Goal: Task Accomplishment & Management: Manage account settings

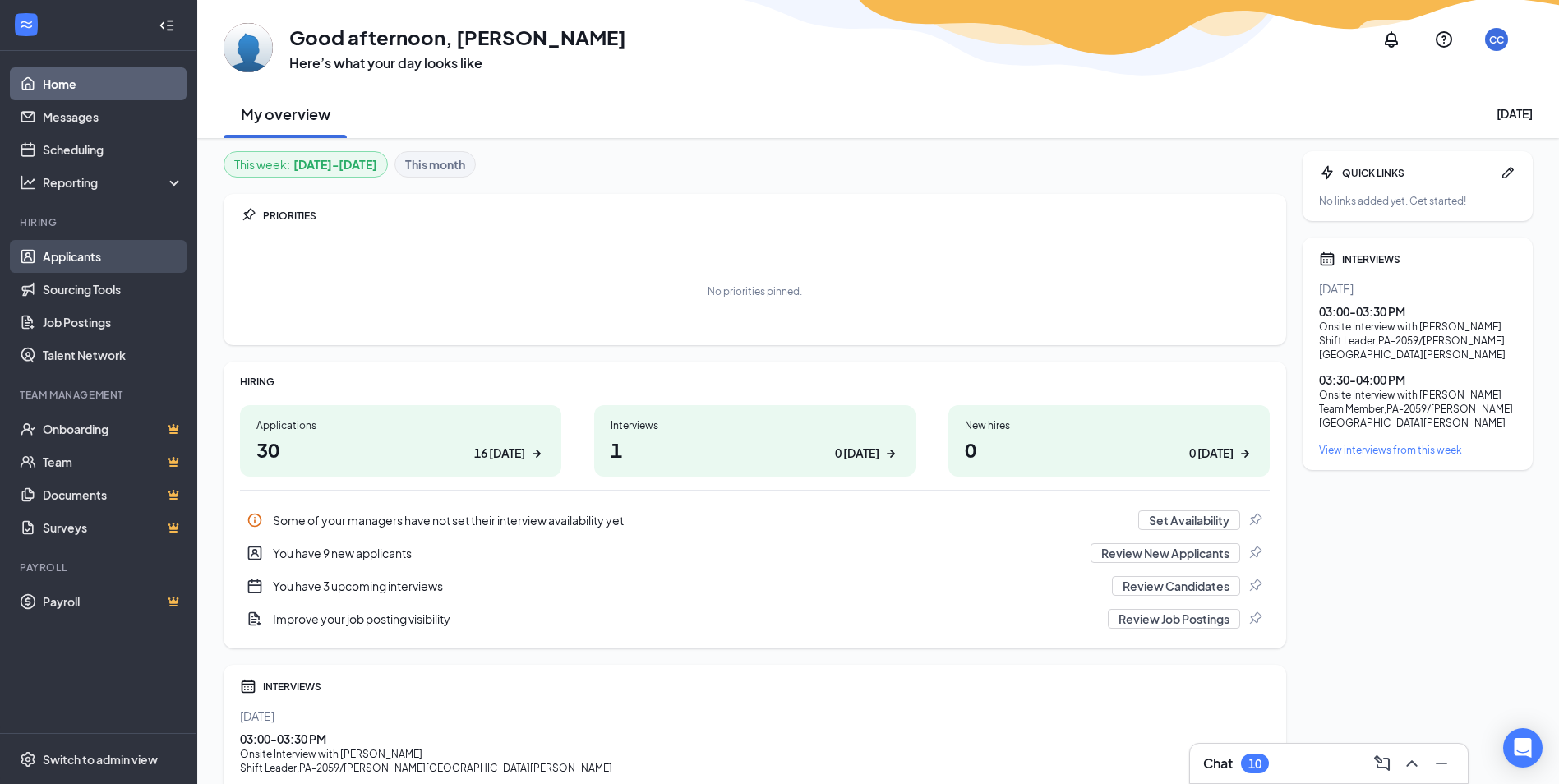
click at [57, 254] on link "Applicants" at bounding box center [112, 256] width 141 height 32
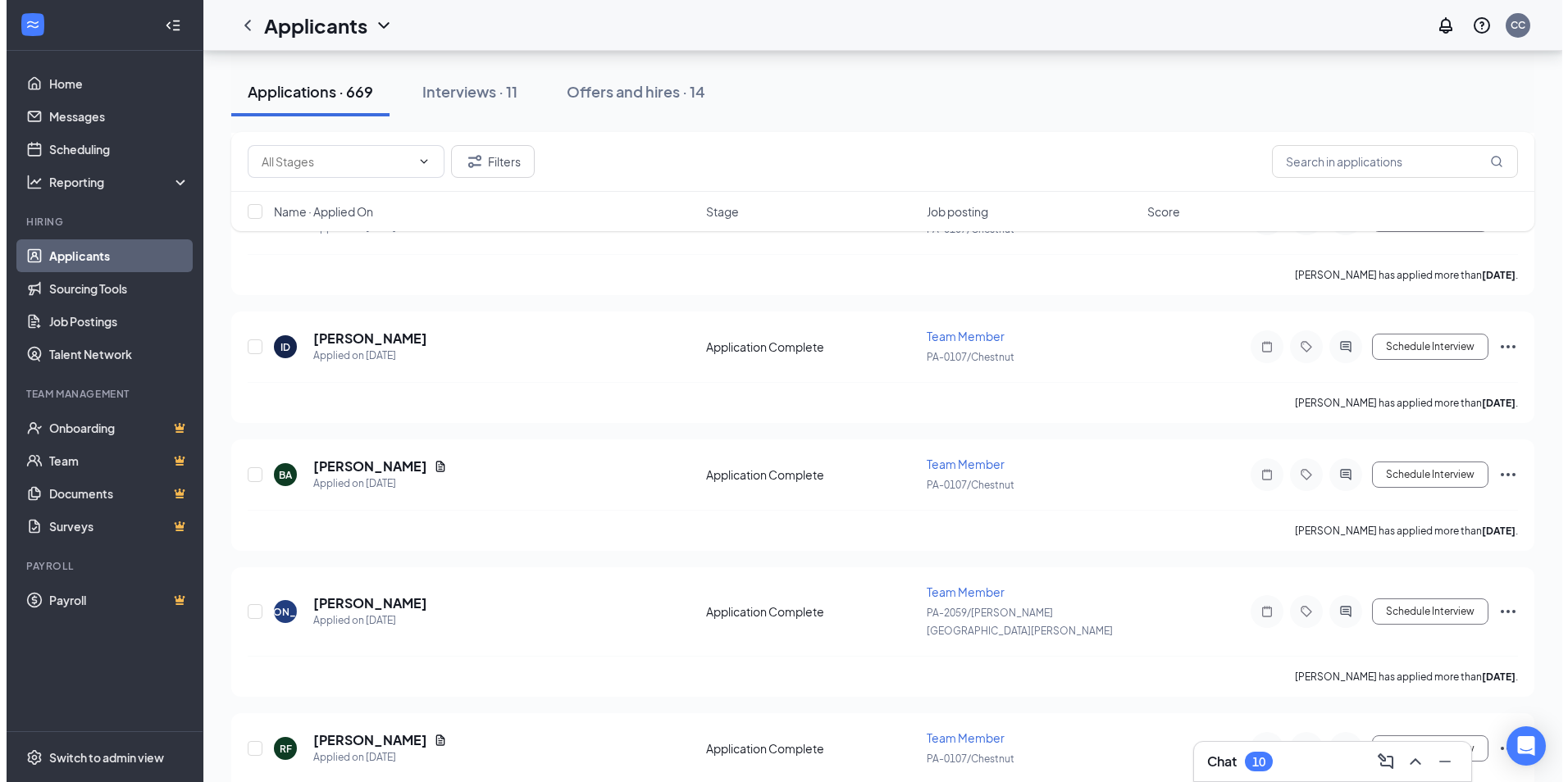
scroll to position [4412, 0]
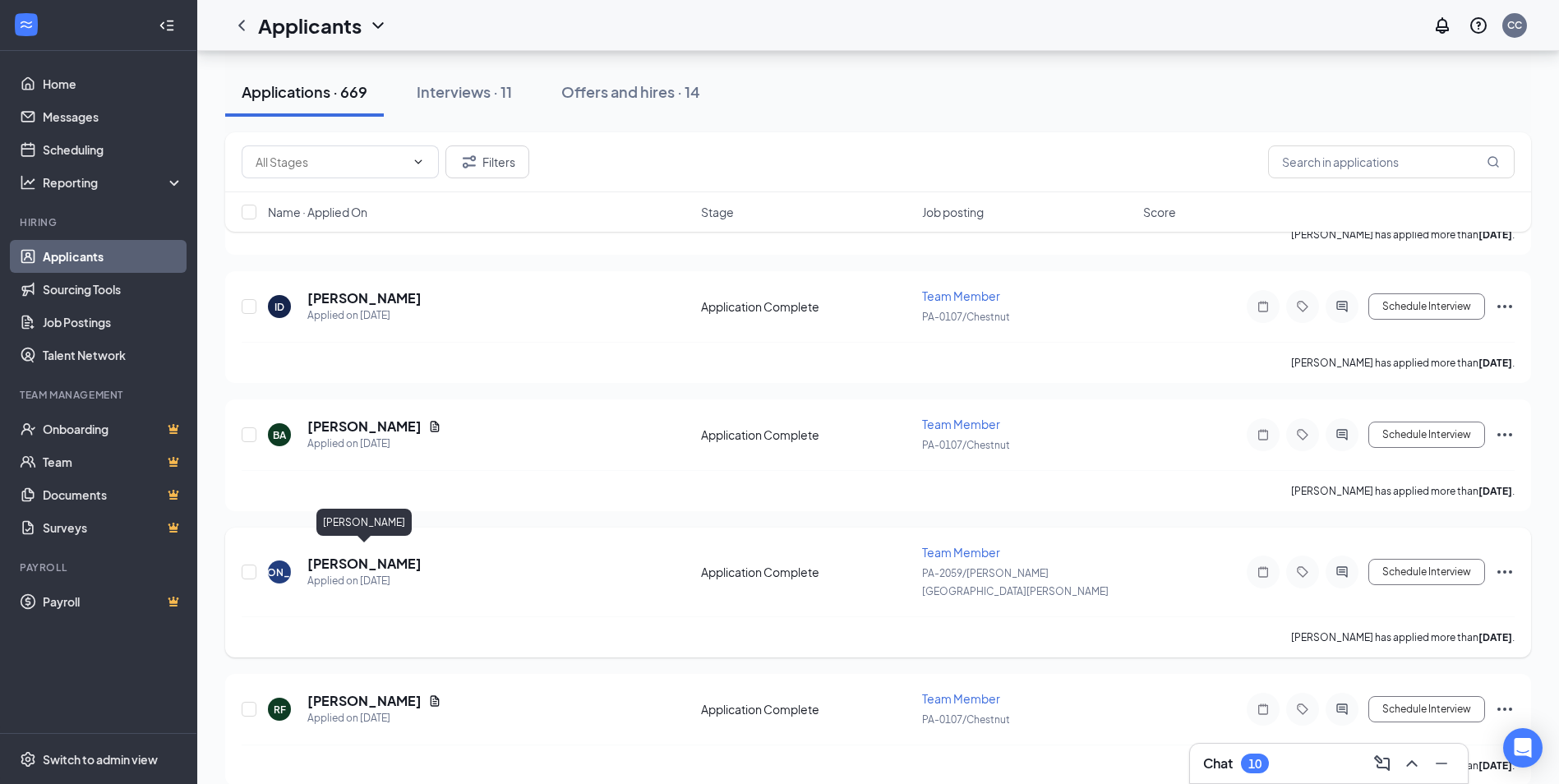
click at [373, 555] on h5 "[PERSON_NAME]" at bounding box center [364, 564] width 114 height 18
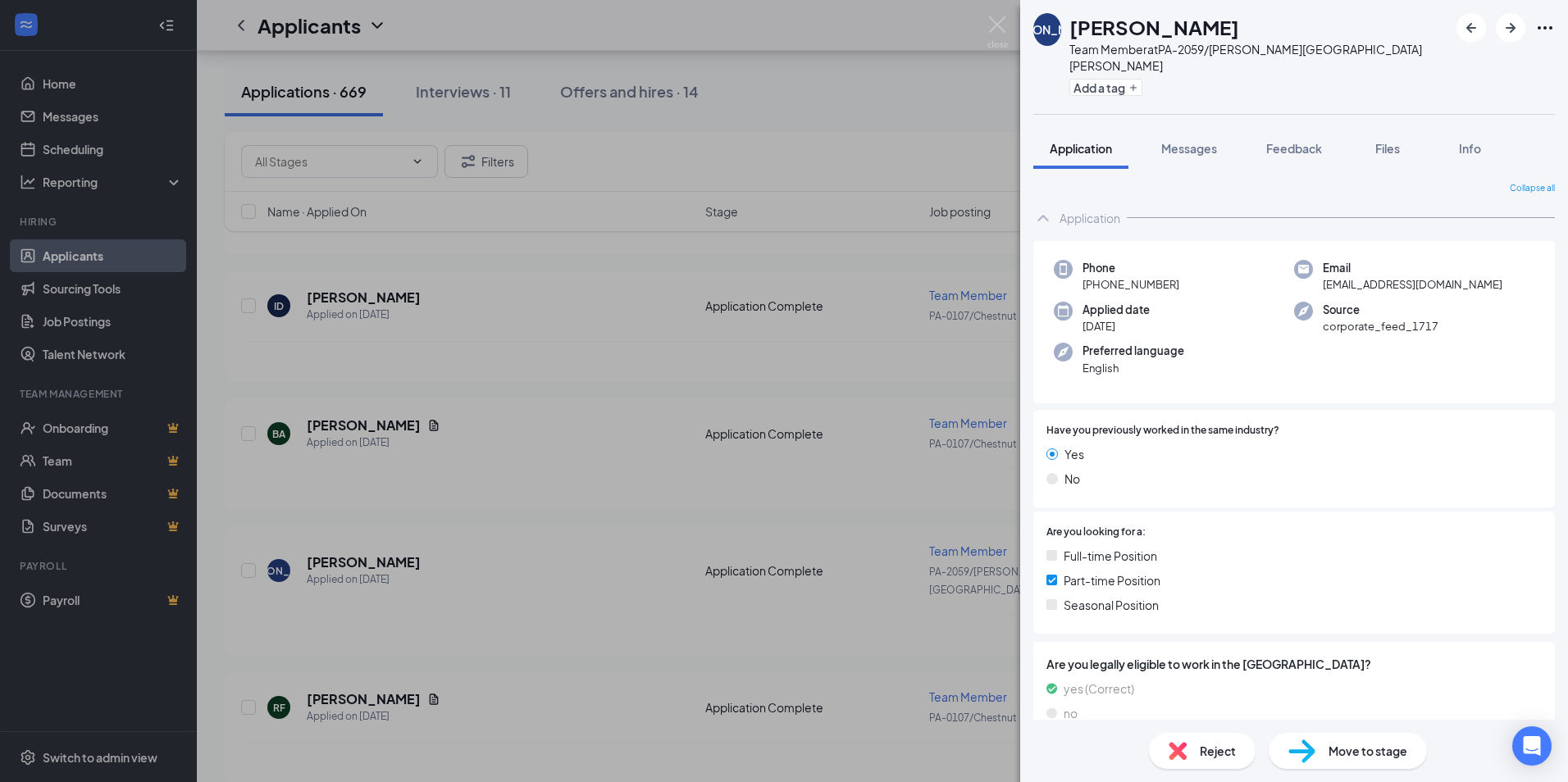
click at [481, 567] on div "[PERSON_NAME] Team Member at [GEOGRAPHIC_DATA]-2059/[PERSON_NAME] [PERSON_NAME]…" at bounding box center [784, 391] width 1568 height 782
click at [355, 558] on div "[PERSON_NAME] Team Member at [GEOGRAPHIC_DATA]-2059/[PERSON_NAME] [PERSON_NAME]…" at bounding box center [784, 391] width 1568 height 782
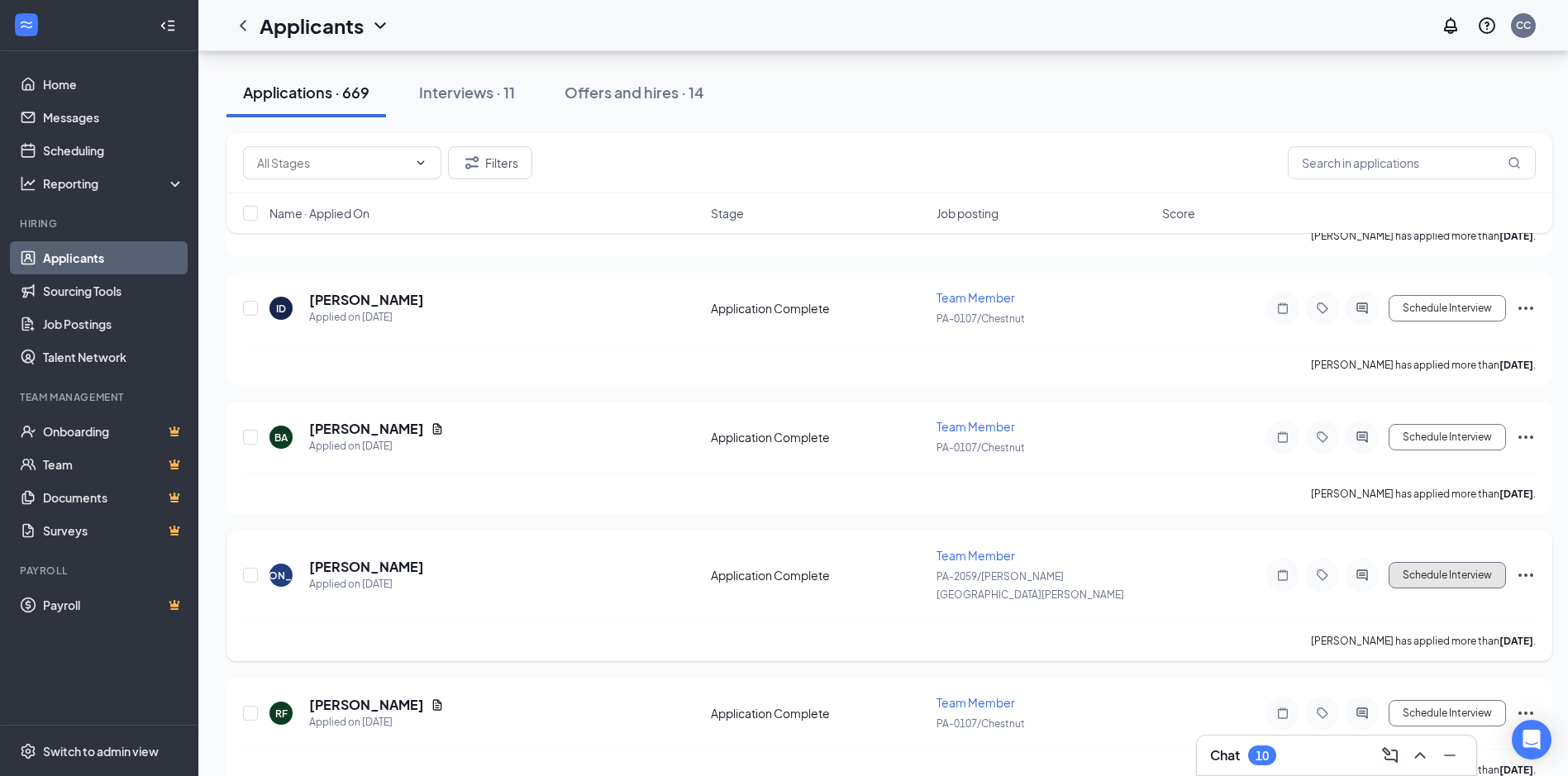
click at [1444, 566] on button "Schedule Interview" at bounding box center [1447, 576] width 117 height 27
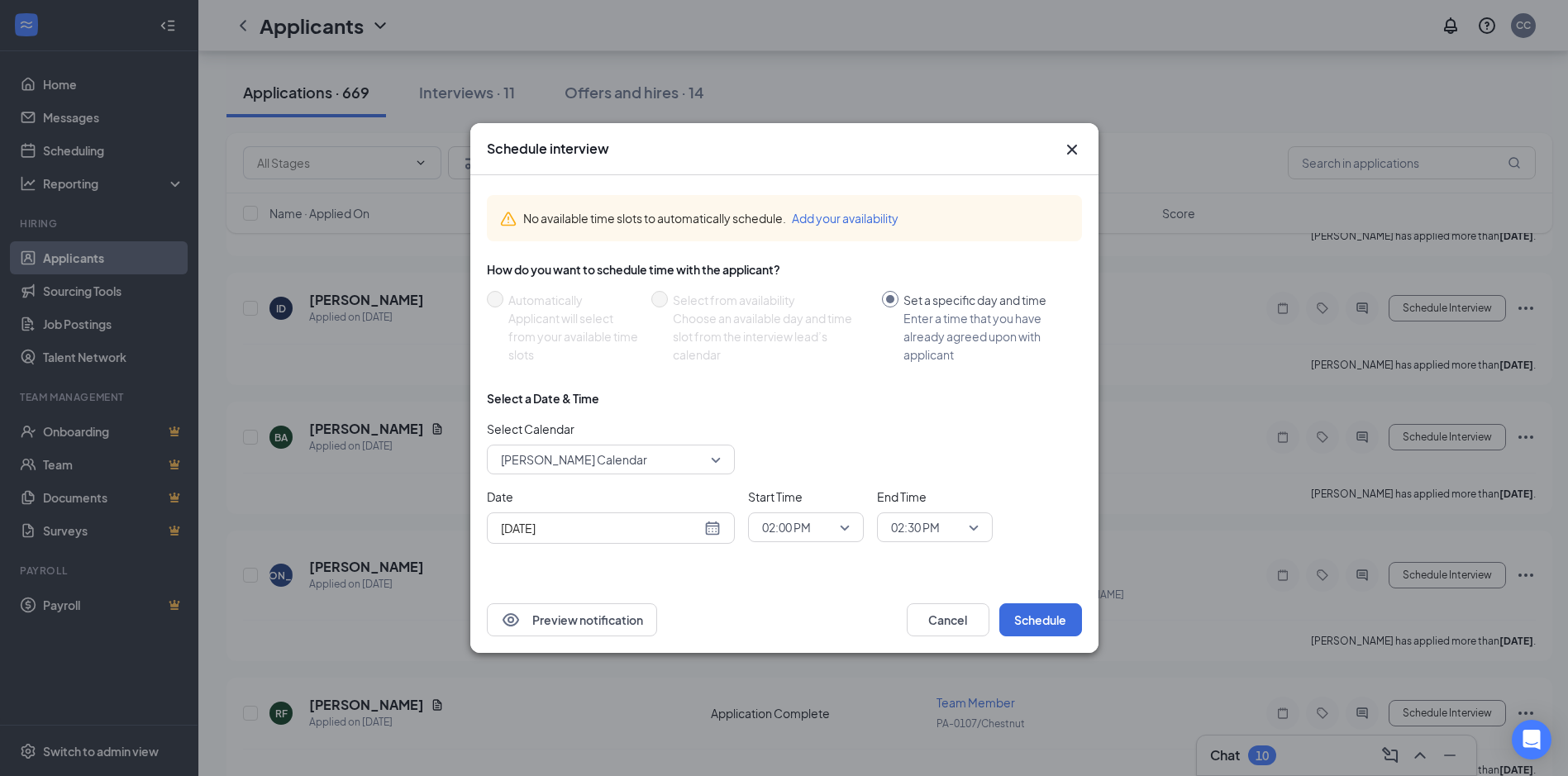
click at [708, 530] on div "[DATE]" at bounding box center [611, 529] width 220 height 18
type input "[DATE]"
click at [689, 463] on div "30" at bounding box center [691, 465] width 20 height 20
click at [1034, 620] on button "Schedule" at bounding box center [1041, 619] width 83 height 33
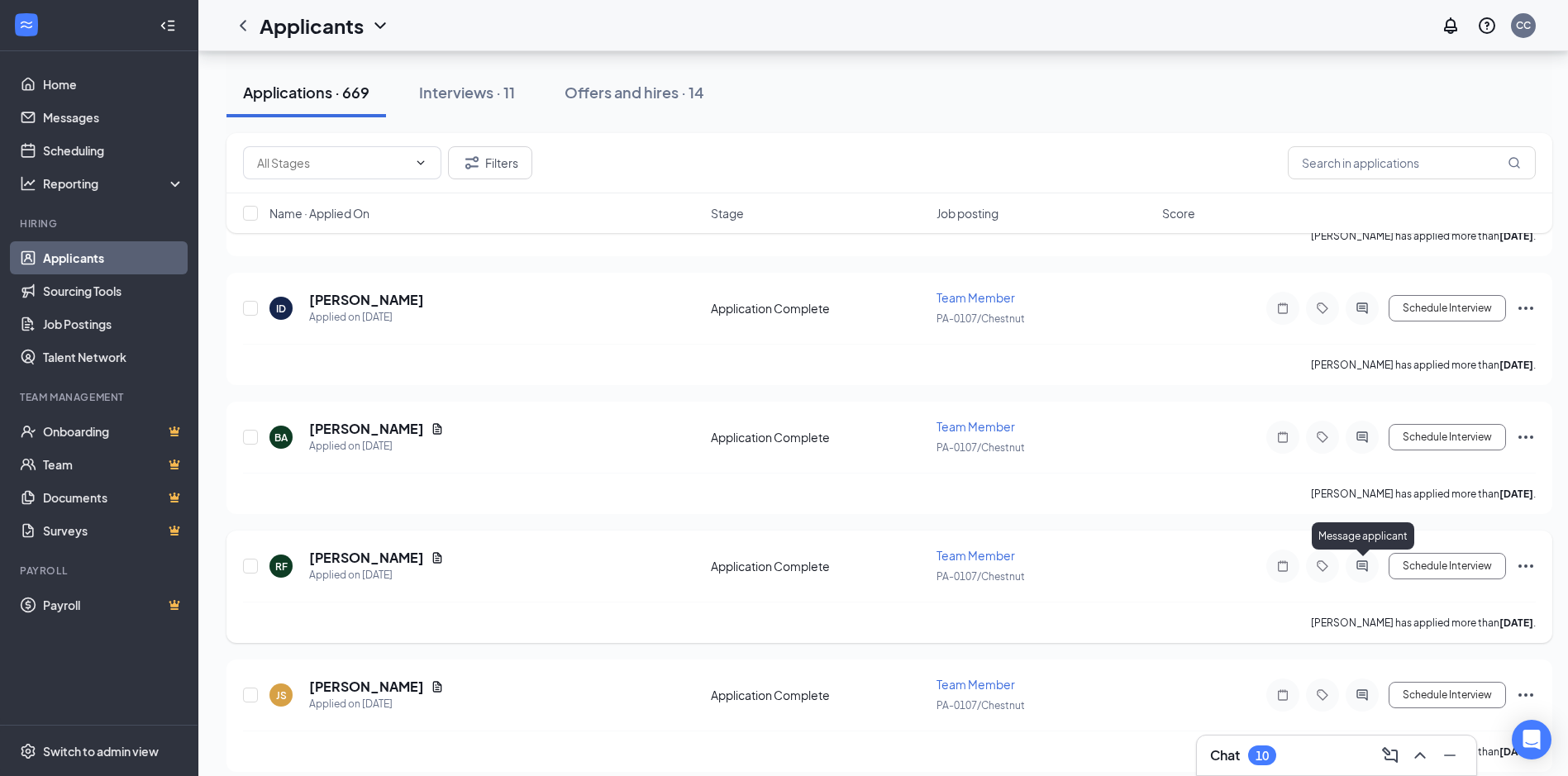
click at [1355, 563] on icon "ActiveChat" at bounding box center [1363, 566] width 20 height 13
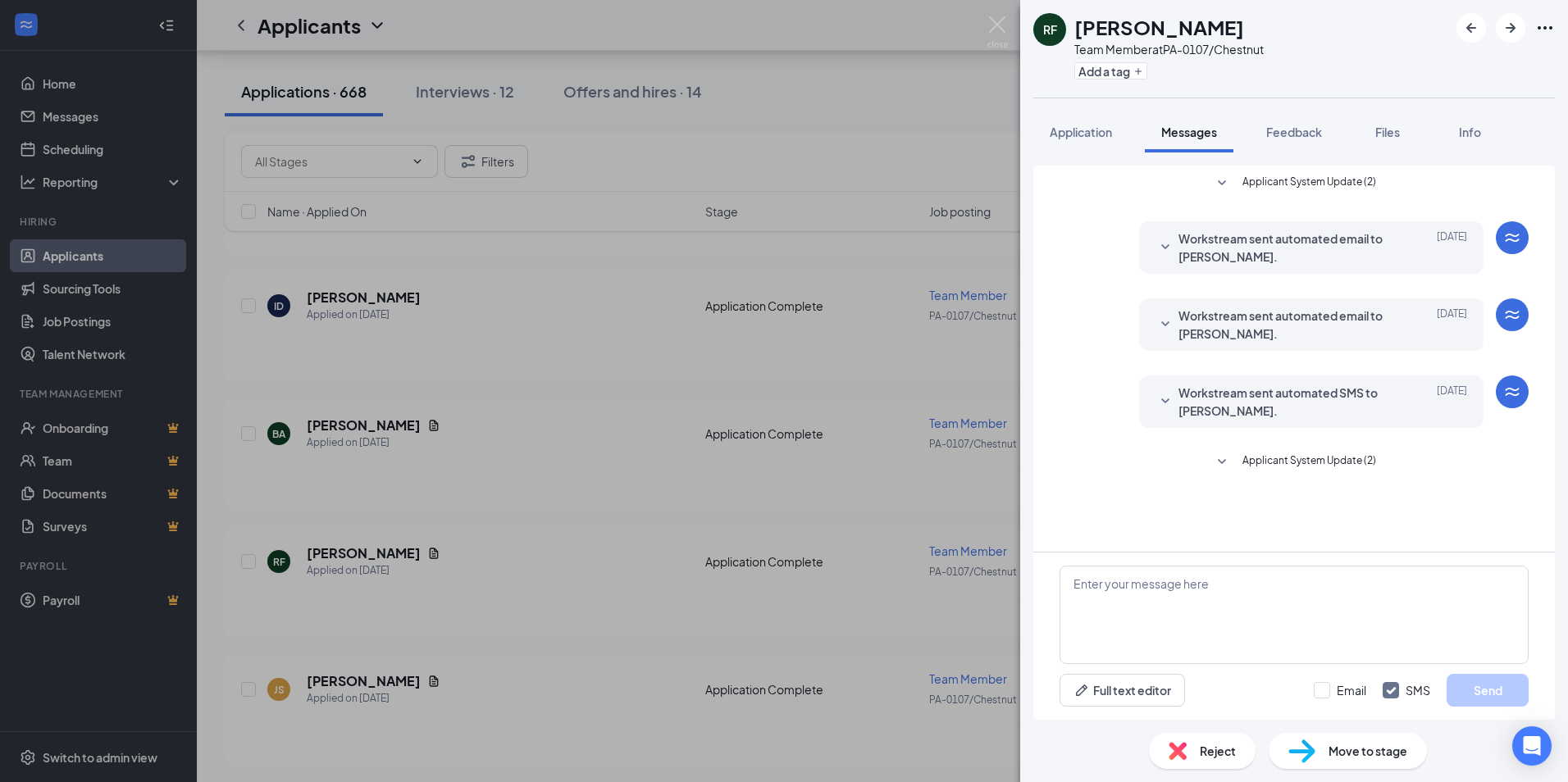
click at [486, 518] on div "RF [PERSON_NAME] Team Member at PA-0107/Chestnut Add a tag Application Messages…" at bounding box center [784, 391] width 1568 height 782
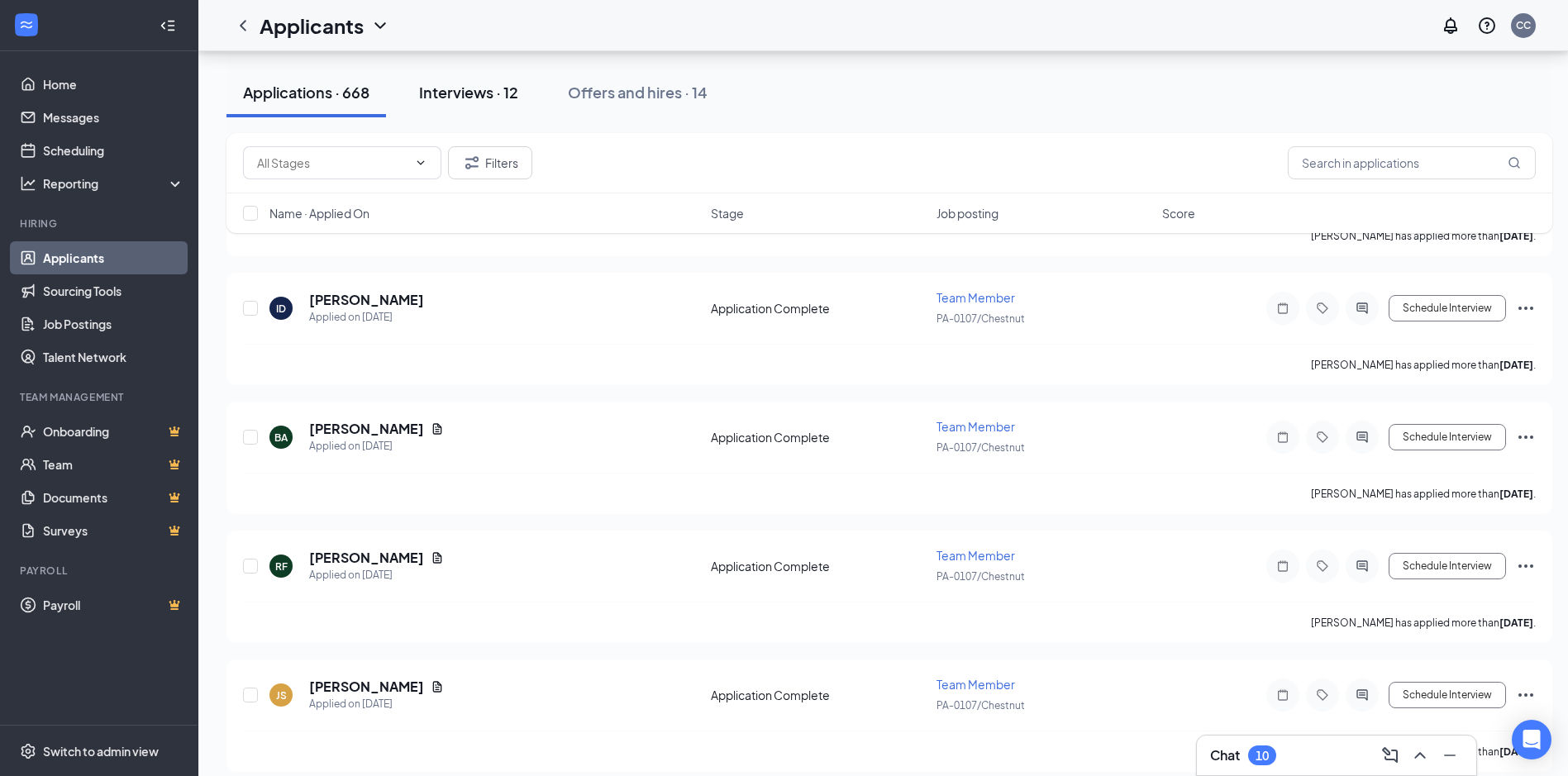
click at [473, 89] on div "Interviews · 12" at bounding box center [468, 92] width 99 height 21
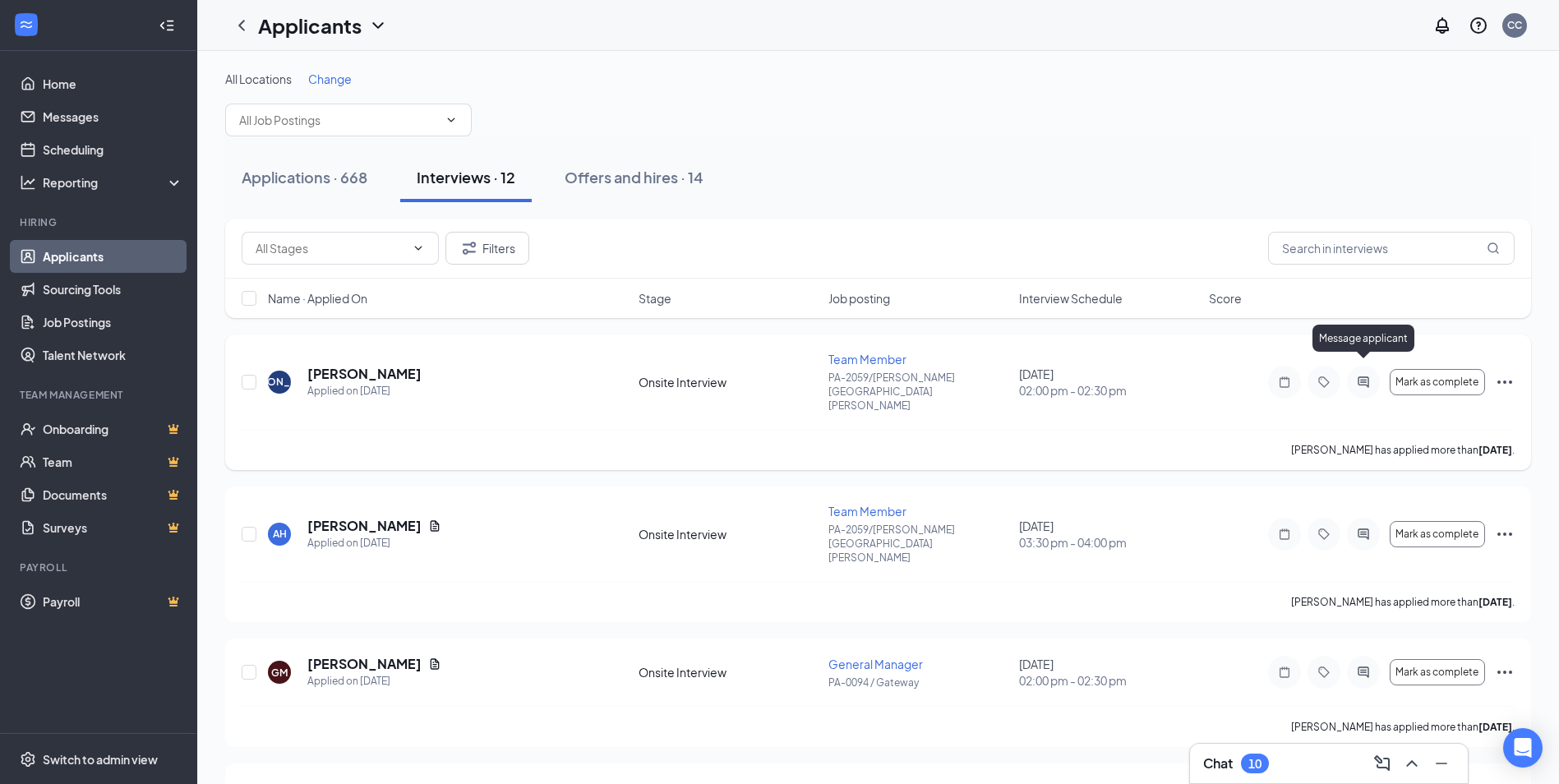
click at [1362, 376] on icon "ActiveChat" at bounding box center [1364, 382] width 20 height 13
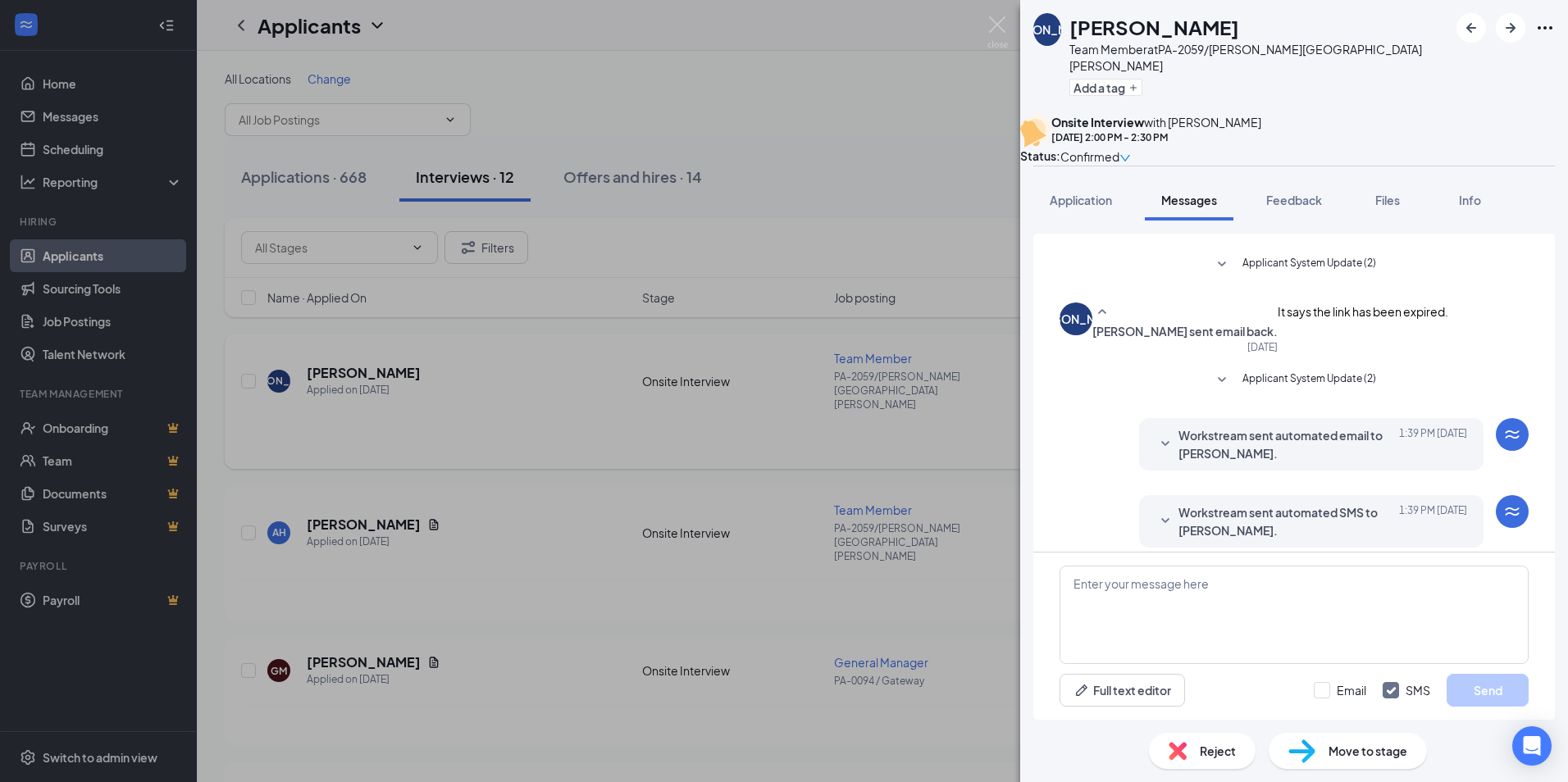
scroll to position [275, 0]
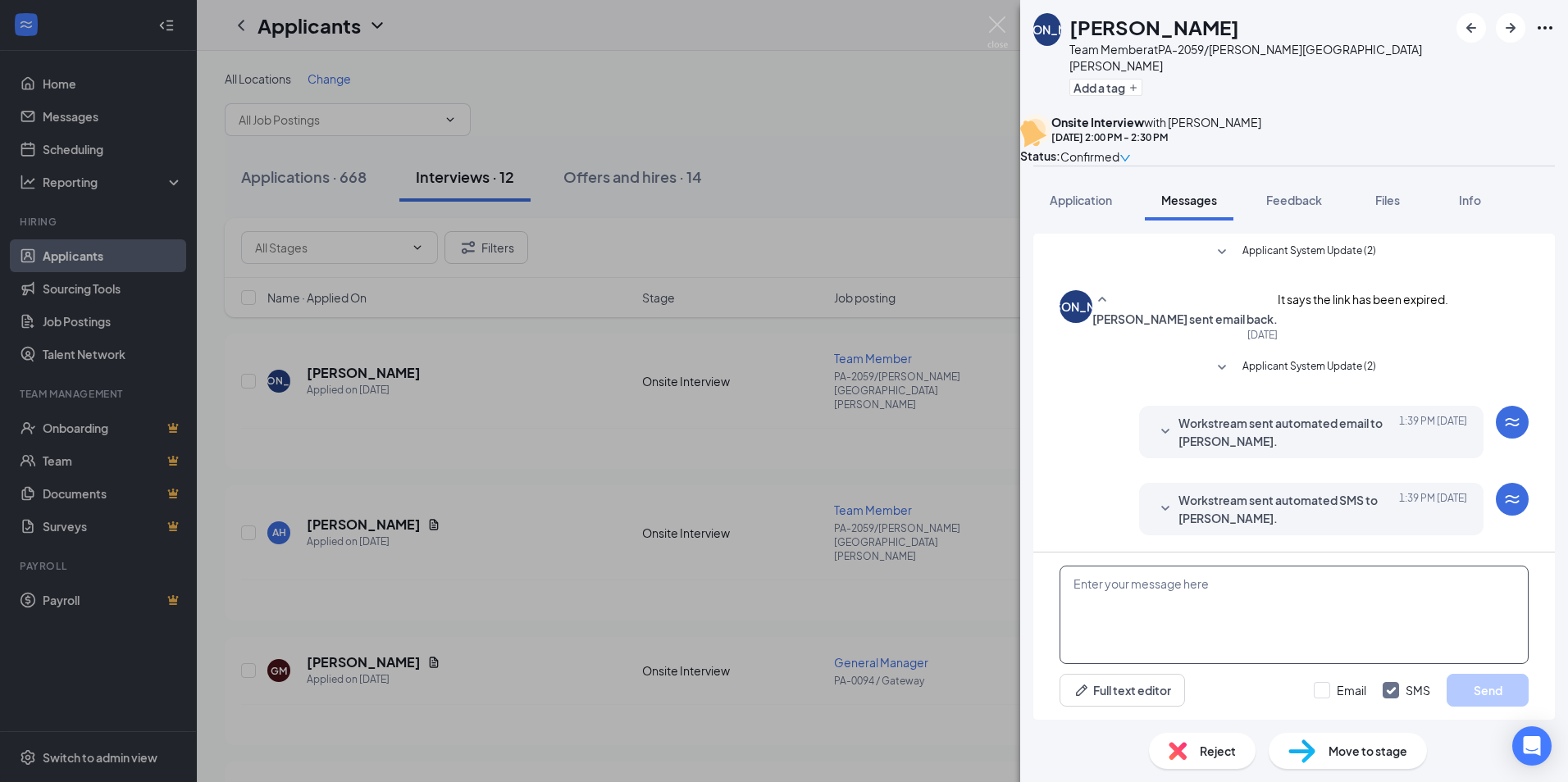
click at [1082, 593] on textarea at bounding box center [1294, 615] width 469 height 98
type textarea "h"
type textarea "Hi i would like to schedule an interview with you [DATE] at 2pm"
click at [1485, 694] on button "Send" at bounding box center [1487, 690] width 82 height 32
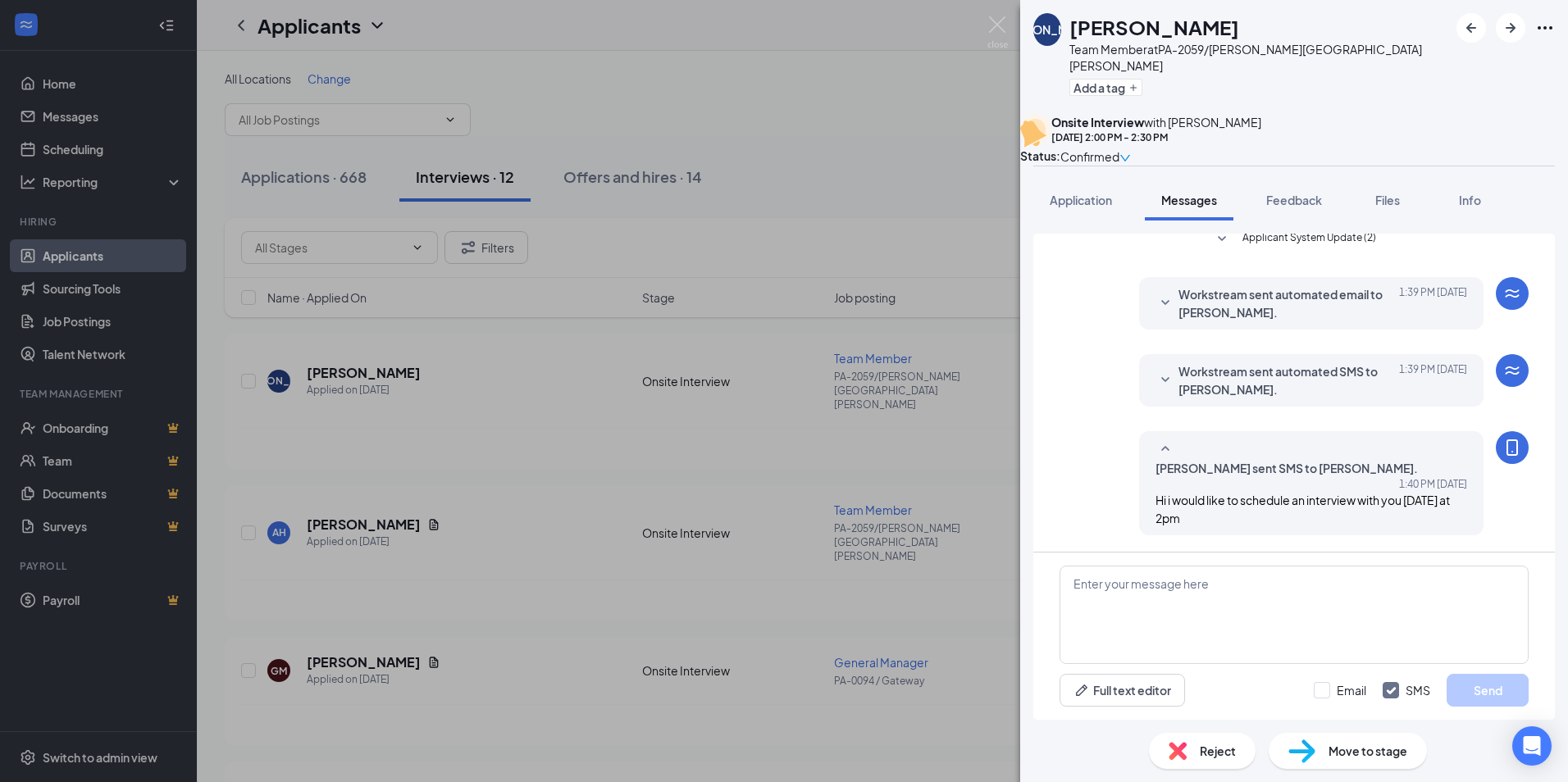
scroll to position [398, 0]
click at [1094, 589] on textarea at bounding box center [1294, 615] width 469 height 98
type textarea "if you cant make it please reach out to the store to reschedule"
click at [1497, 687] on button "Send" at bounding box center [1487, 690] width 82 height 32
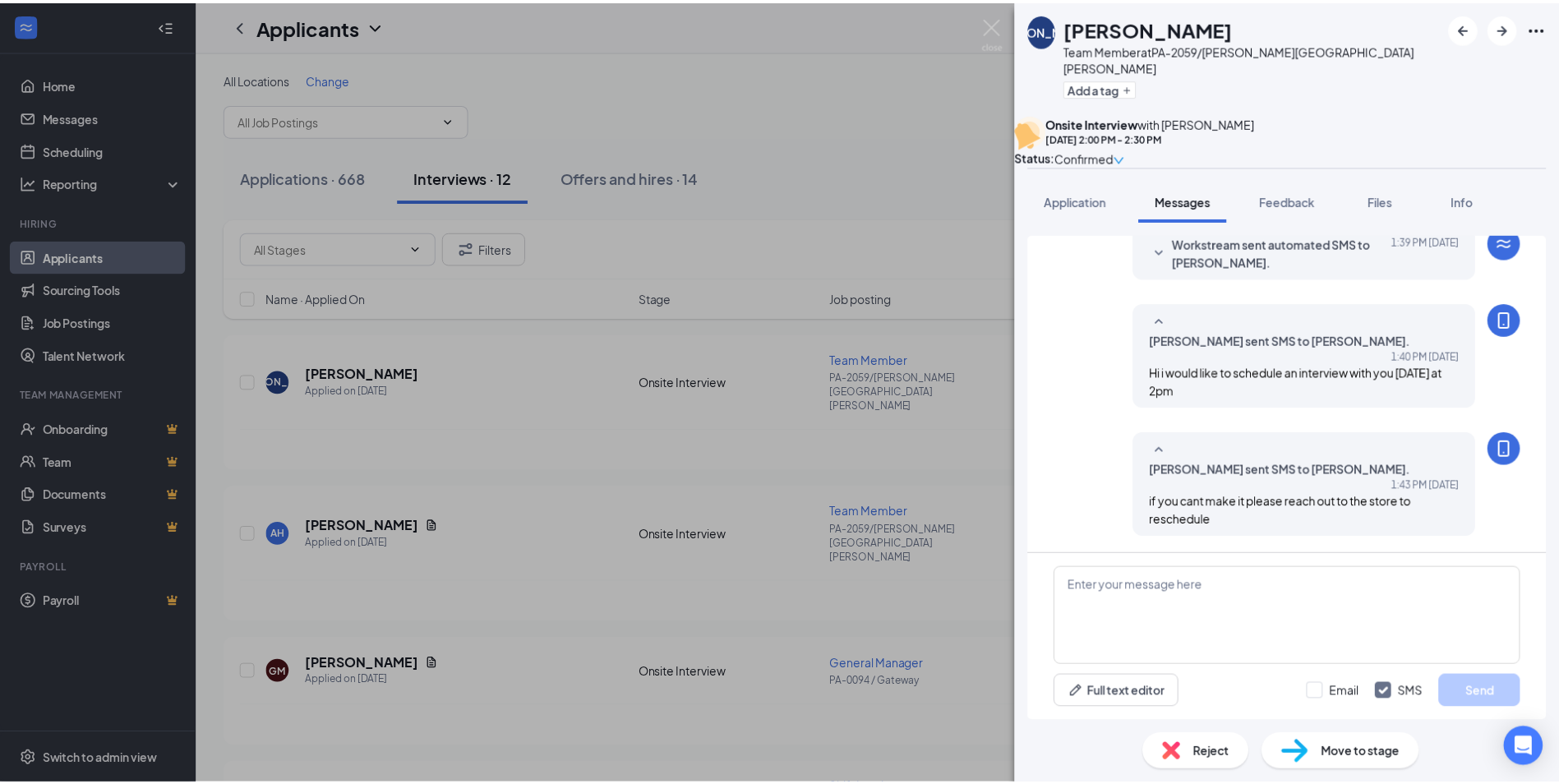
scroll to position [522, 0]
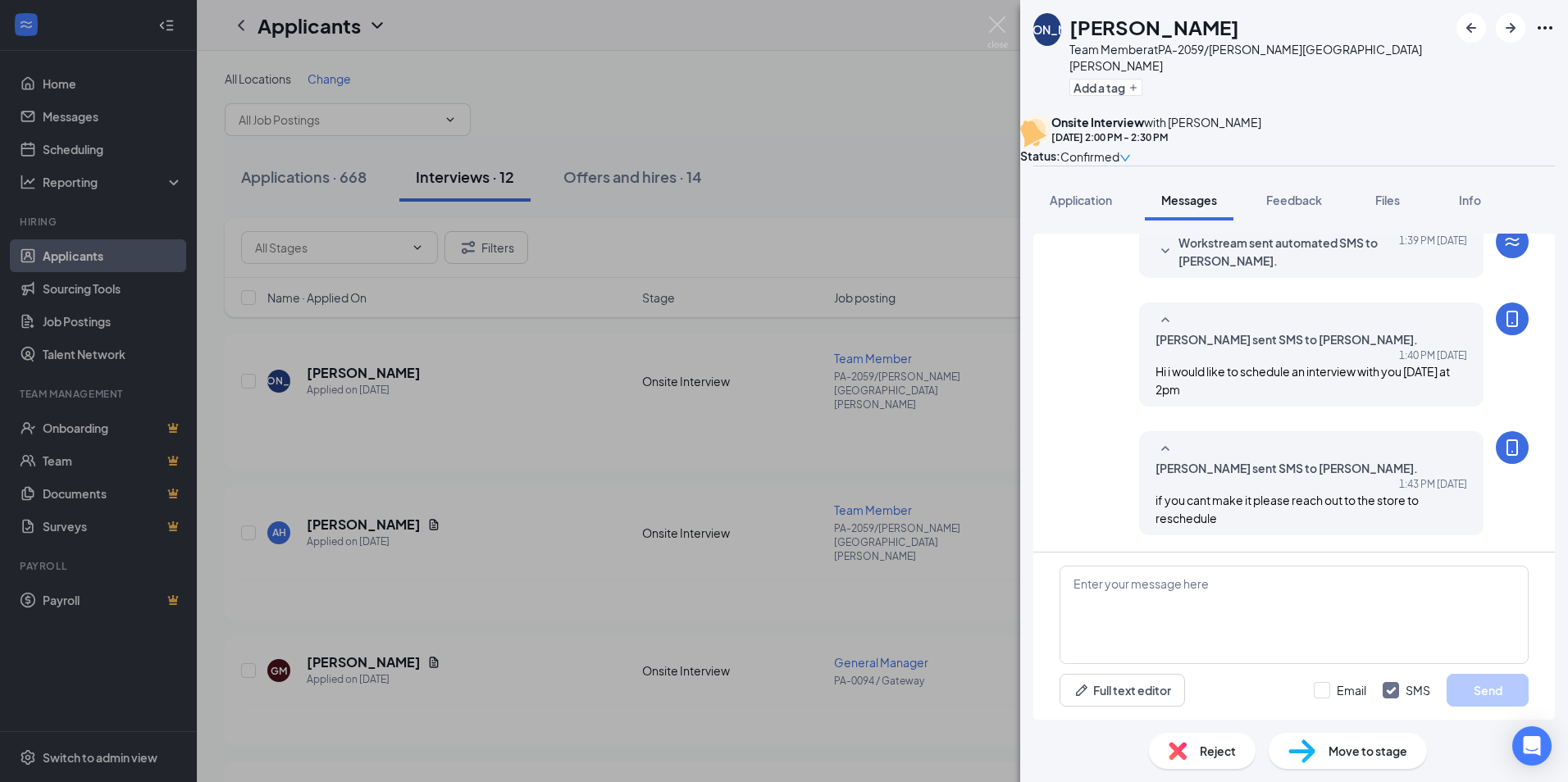
click at [1050, 381] on div "Load earlier interactions (about 1 more) Applicant System Update (1) Workstream…" at bounding box center [1294, 392] width 521 height 318
click at [226, 216] on div "[PERSON_NAME] Team Member at [GEOGRAPHIC_DATA]-2059/[PERSON_NAME] [PERSON_NAME]…" at bounding box center [784, 391] width 1568 height 782
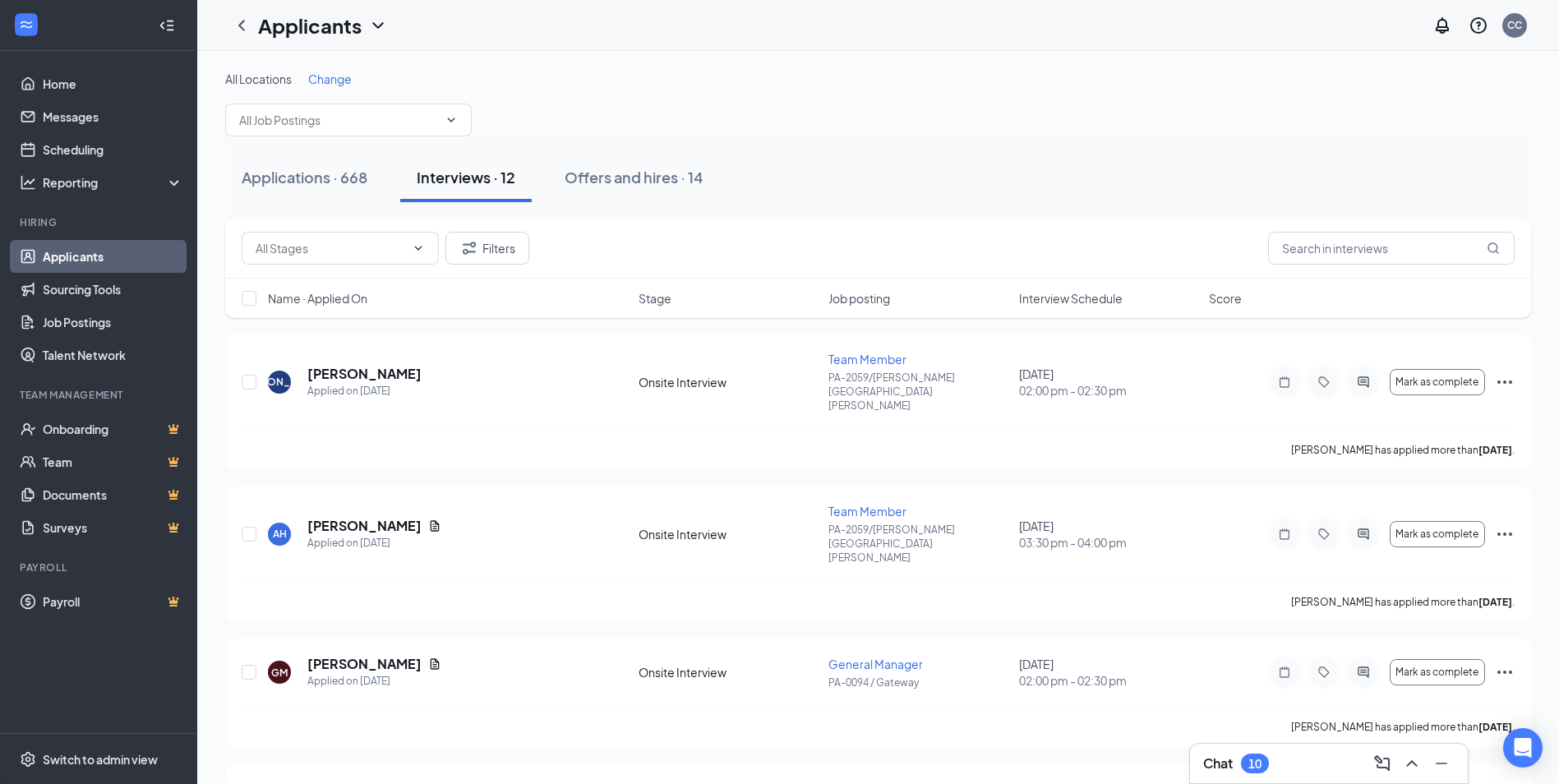
click at [1259, 759] on div "10" at bounding box center [1256, 764] width 13 height 14
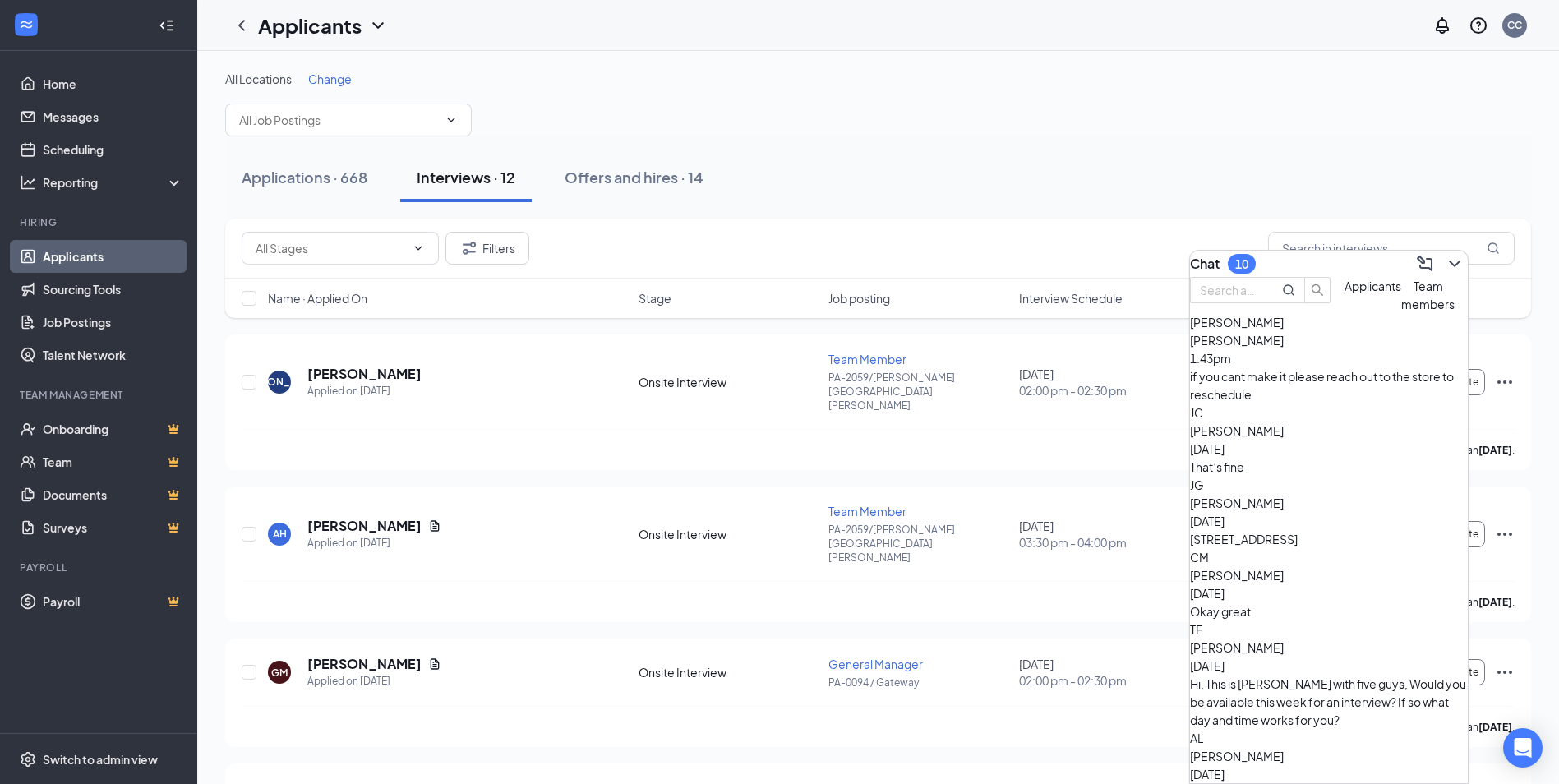
click at [1258, 144] on div "Applications · 668 Interviews · 12 Offers and hires · 14" at bounding box center [878, 177] width 1307 height 82
click at [1445, 254] on icon "ChevronDown" at bounding box center [1455, 264] width 20 height 20
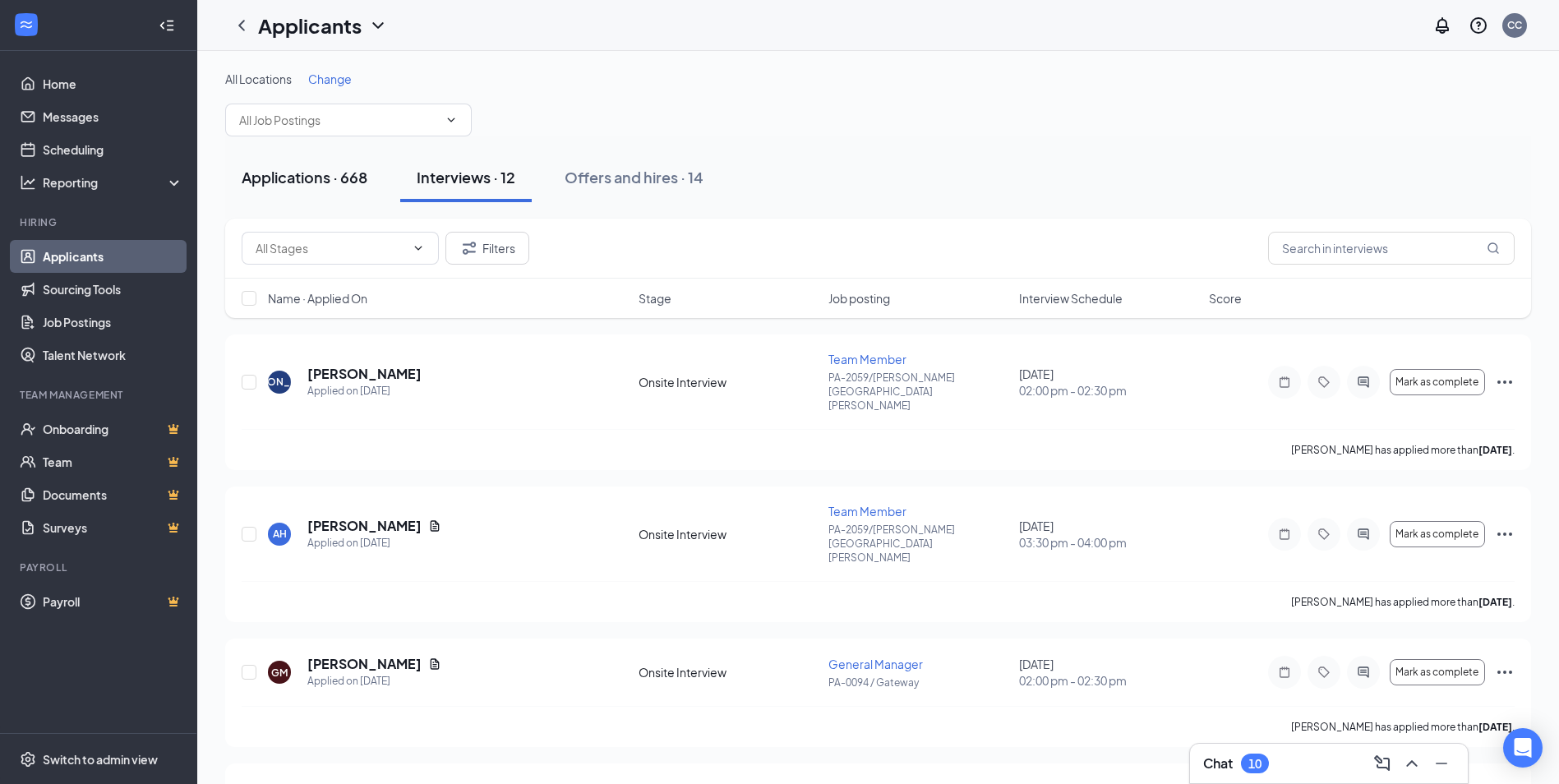
click at [284, 172] on div "Applications · 668" at bounding box center [304, 177] width 126 height 21
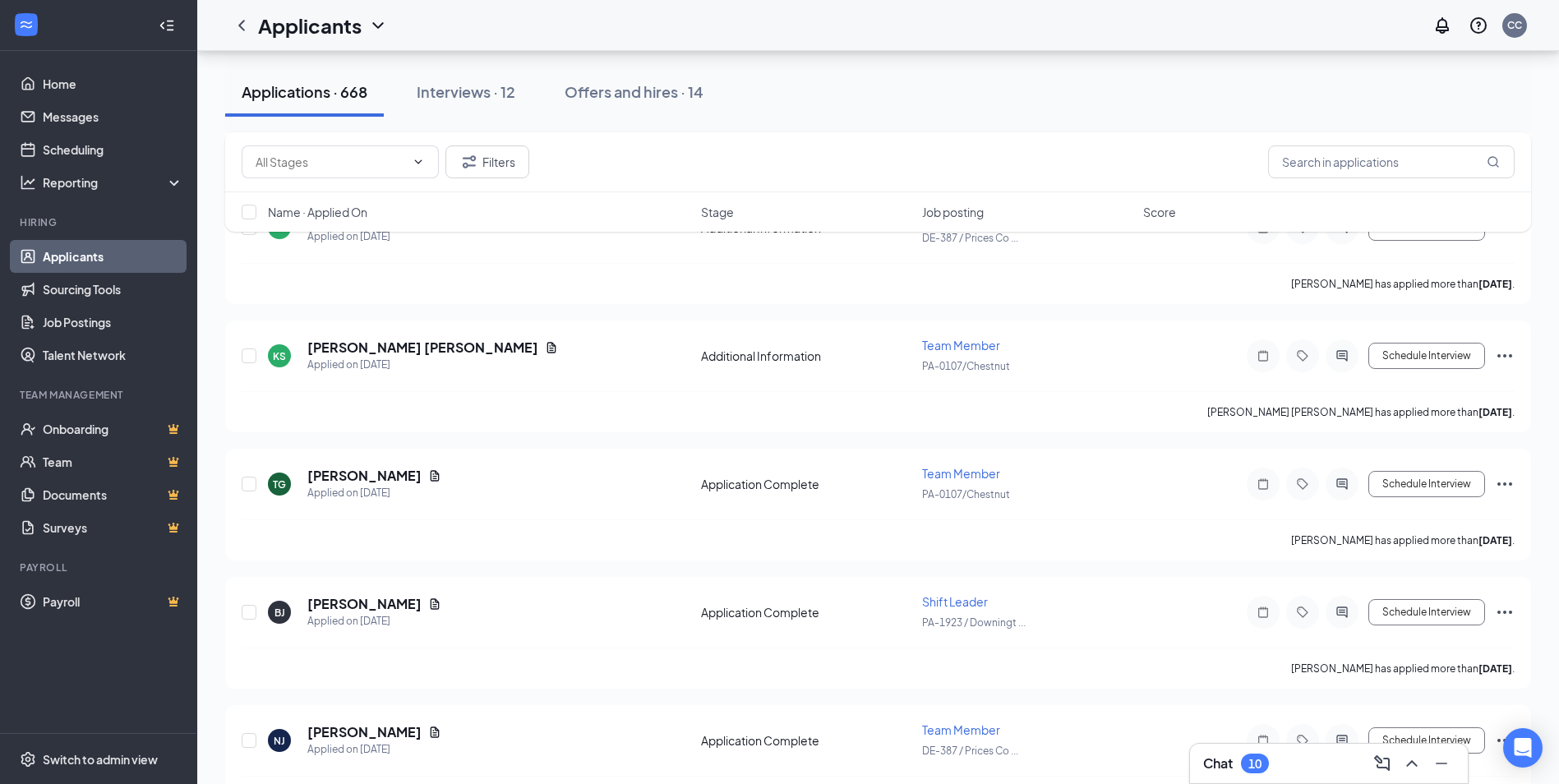
scroll to position [9284, 0]
